Goal: Navigation & Orientation: Find specific page/section

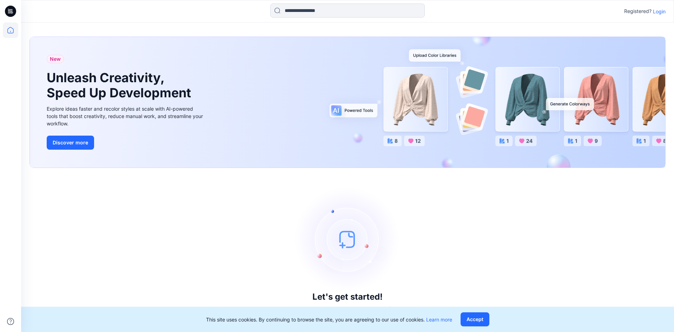
click at [661, 12] on p "Login" at bounding box center [659, 11] width 13 height 7
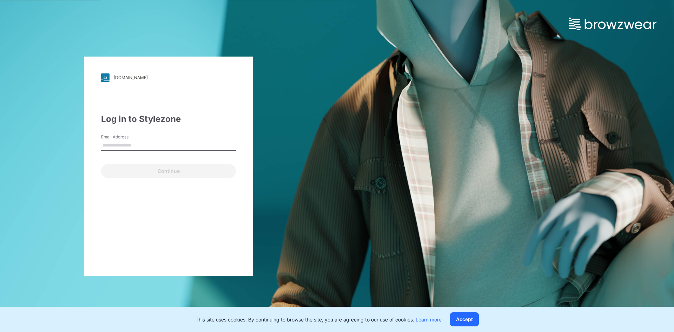
type input "**********"
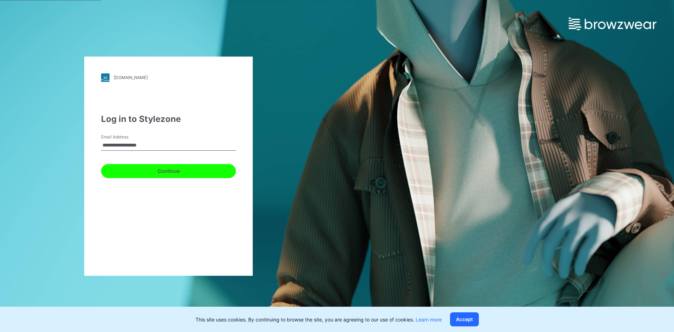
click at [153, 172] on button "Continue" at bounding box center [168, 171] width 135 height 14
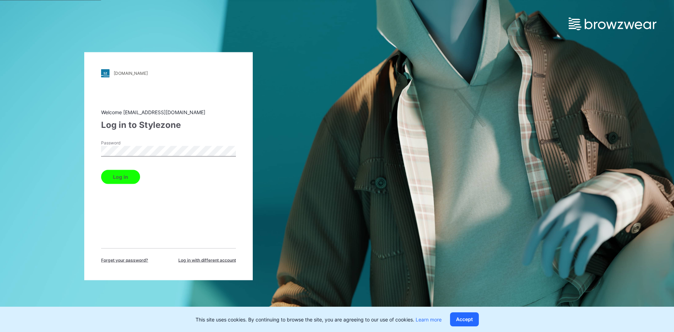
click at [126, 177] on button "Log in" at bounding box center [120, 177] width 39 height 14
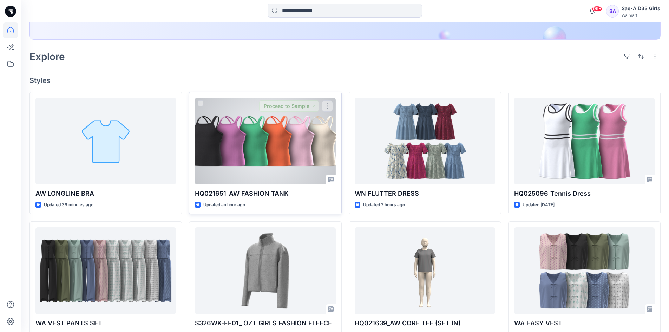
scroll to position [11, 0]
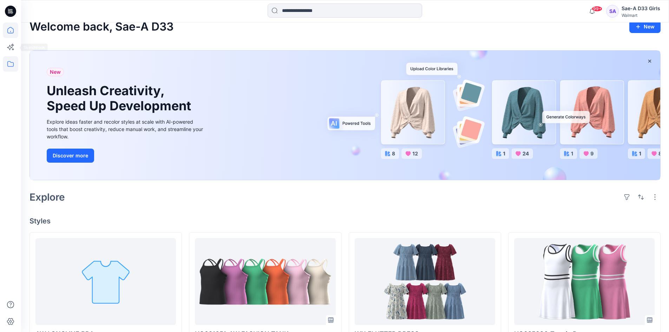
click at [6, 63] on icon at bounding box center [10, 63] width 15 height 15
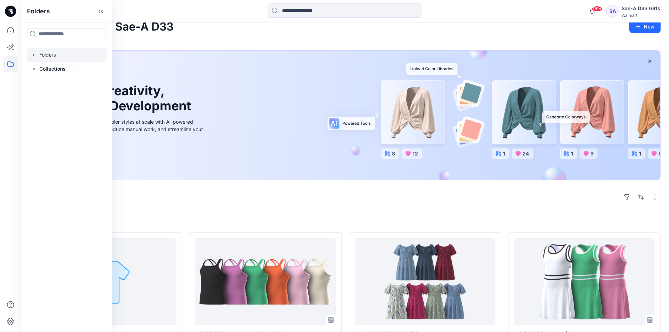
click at [34, 57] on icon "button" at bounding box center [34, 55] width 6 height 6
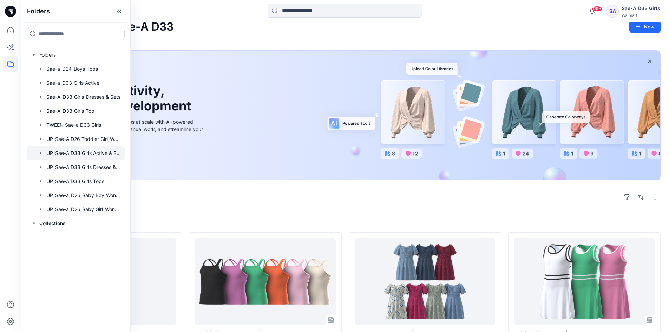
click at [98, 154] on div at bounding box center [76, 153] width 98 height 14
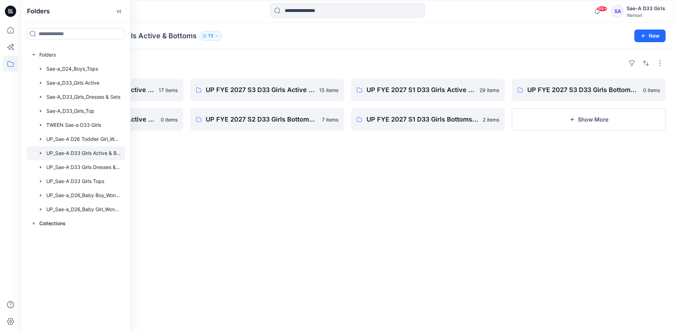
click at [458, 205] on div "Folders UP FYE 2027 S2 D33 Girls Active Sae-A 17 items UP FYE 2027 S4 D33 Girls…" at bounding box center [347, 190] width 653 height 283
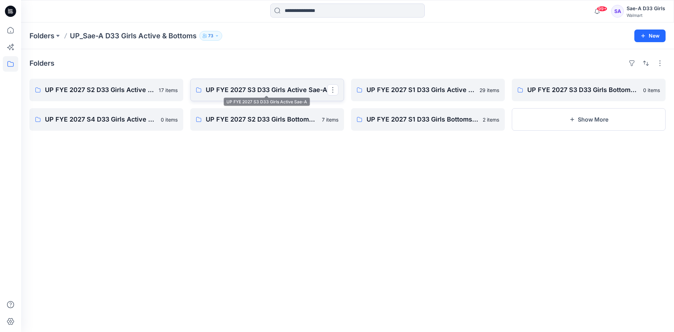
click at [265, 92] on p "UP FYE 2027 S3 D33 Girls Active Sae-A" at bounding box center [267, 90] width 122 height 10
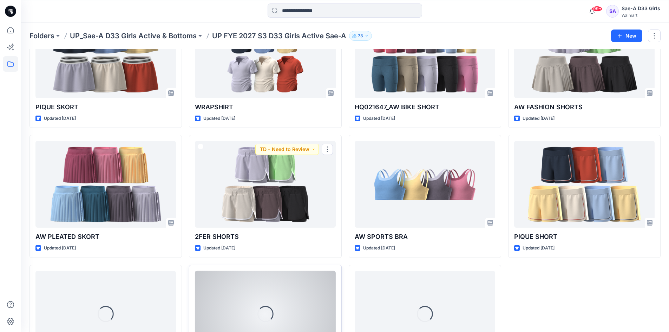
scroll to position [267, 0]
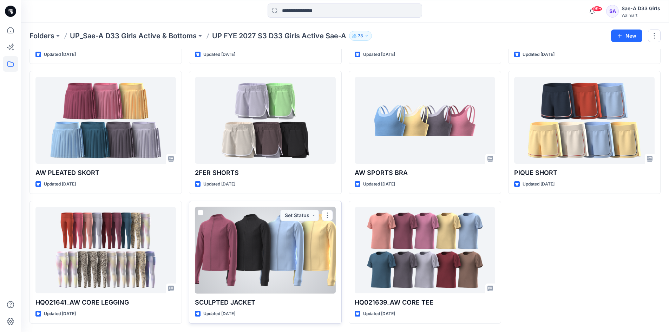
click at [249, 247] on div at bounding box center [265, 250] width 140 height 87
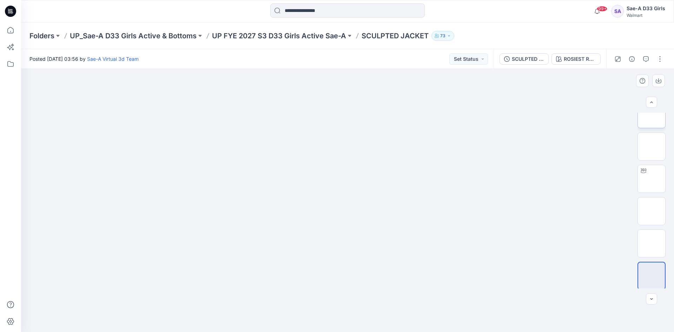
scroll to position [111, 0]
click at [652, 177] on img at bounding box center [652, 177] width 0 height 0
